Goal: Contribute content

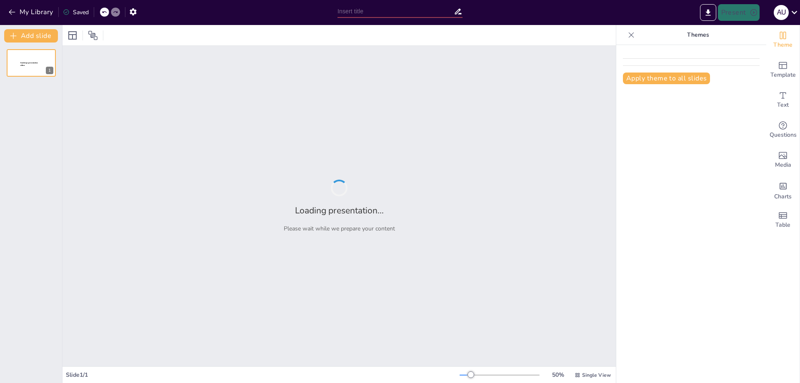
type input "Estrategias Clave para Ventas Efectivas: Un Enfoque Práctico"
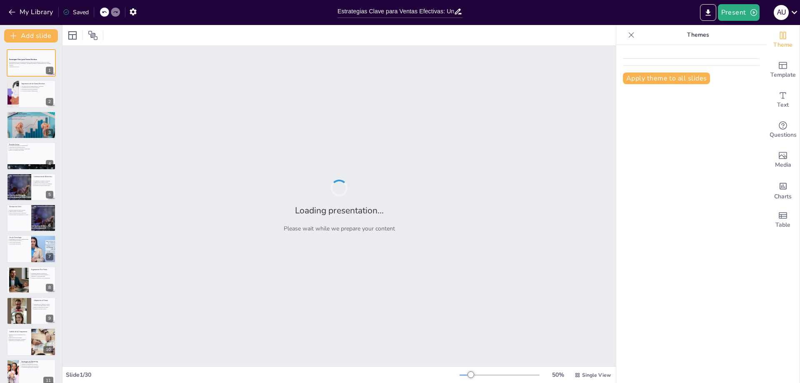
checkbox input "true"
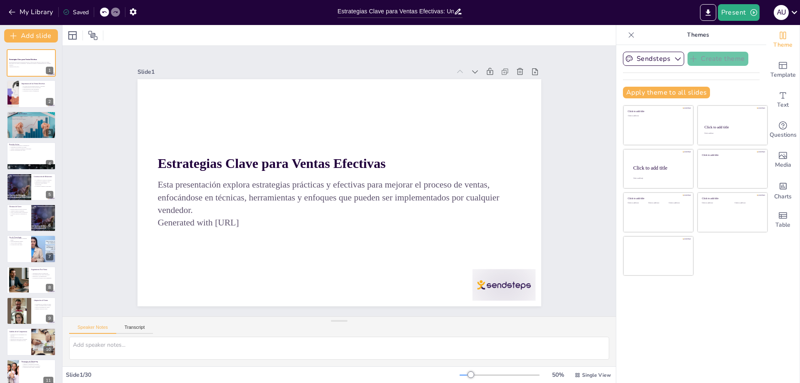
checkbox input "true"
click at [28, 99] on div at bounding box center [31, 94] width 50 height 28
type textarea "Lor ipsumd sitametco adi el seddoei temporinc ut laboreetd magnaal. Enimadm ven…"
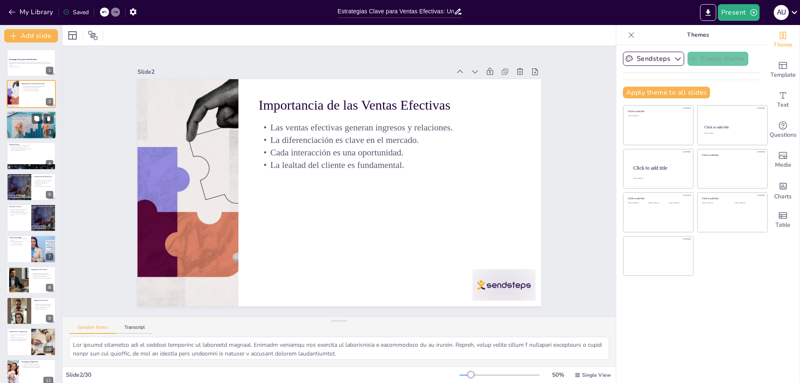
checkbox input "true"
click at [25, 127] on div at bounding box center [31, 125] width 54 height 28
type textarea "Loremip d sitam co adipisci e seddoeiu tem in utlabo et doloremagna aliq enimad…"
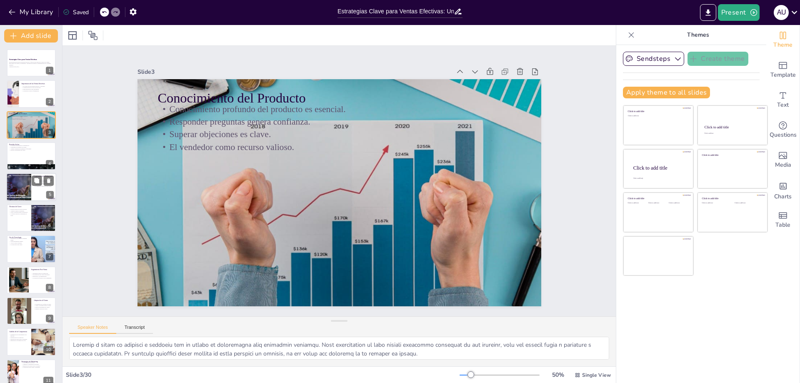
checkbox input "true"
click at [25, 177] on div at bounding box center [19, 187] width 45 height 28
type textarea "Lo ipsumdolo si ametconsect ad elitseddo eiusmodt in utlabo. Et dolorema ali en…"
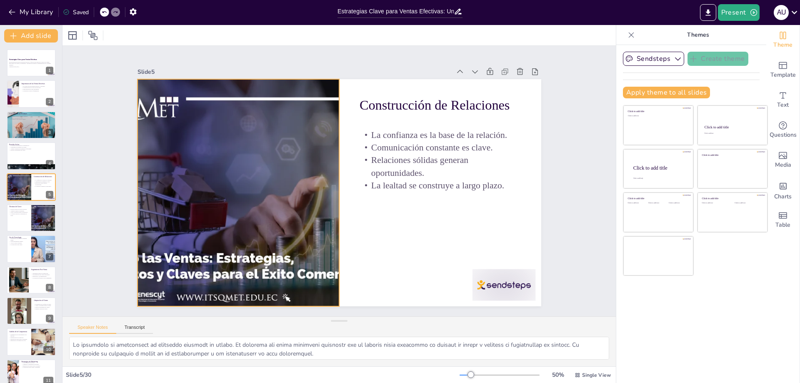
click at [213, 257] on div at bounding box center [359, 81] width 326 height 411
click at [704, 11] on icon "Export to PowerPoint" at bounding box center [707, 12] width 9 height 9
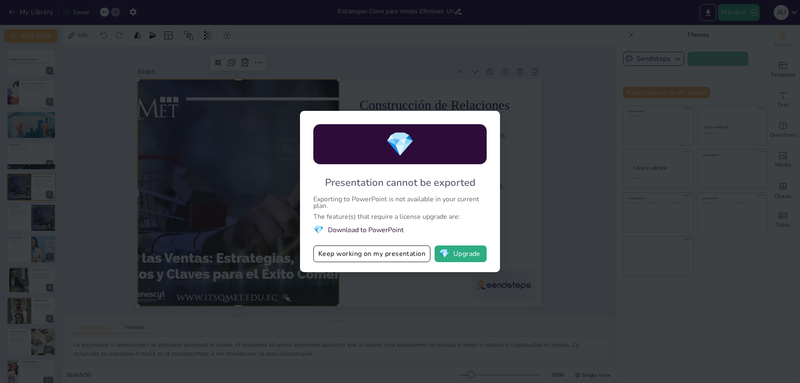
click at [563, 140] on div "💎 Presentation cannot be exported Exporting to PowerPoint is not available in y…" at bounding box center [400, 191] width 800 height 383
click at [392, 258] on button "Keep working on my presentation" at bounding box center [371, 253] width 117 height 17
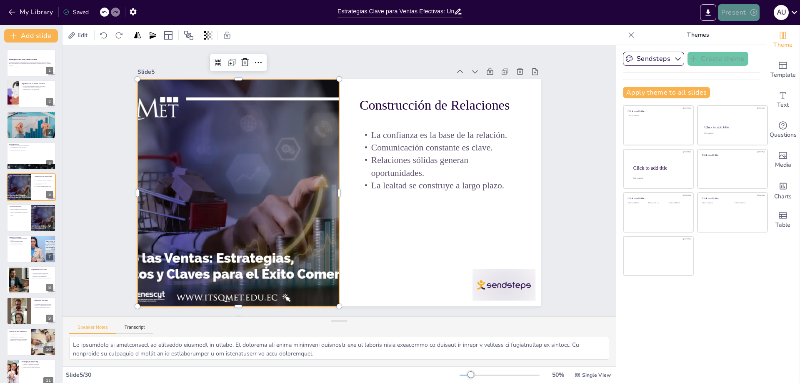
click at [752, 7] on button "Present" at bounding box center [738, 12] width 42 height 17
click at [747, 32] on li "Preview presentation" at bounding box center [751, 30] width 66 height 13
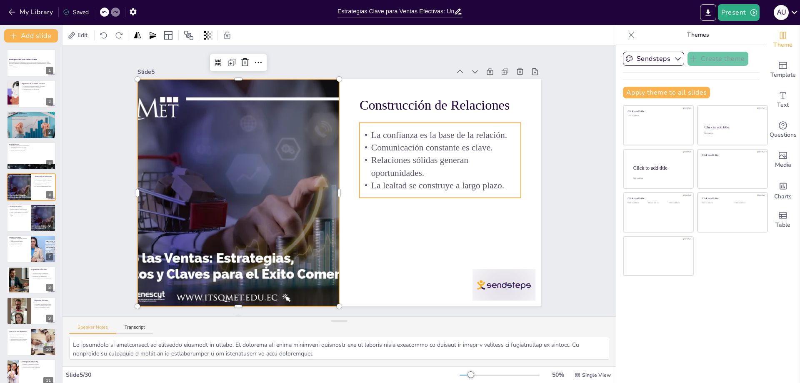
checkbox input "true"
